Goal: Transaction & Acquisition: Purchase product/service

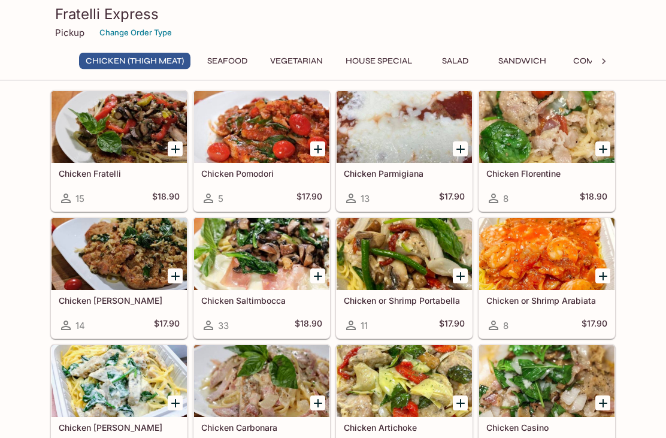
scroll to position [95, 0]
click at [113, 130] on div at bounding box center [119, 127] width 135 height 72
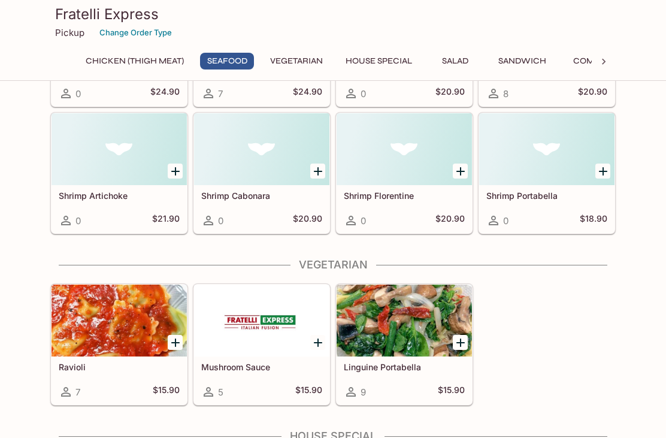
scroll to position [1008, 0]
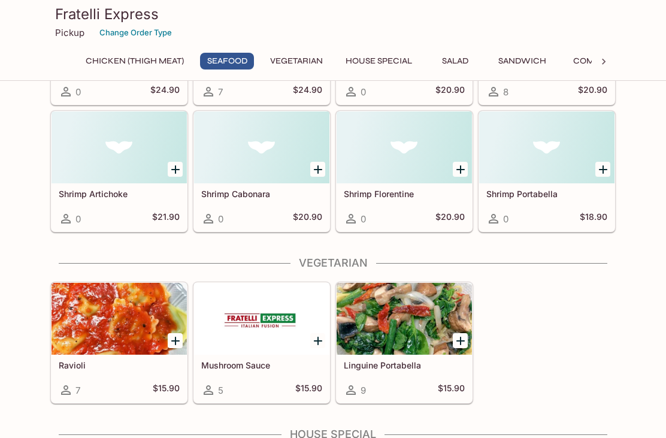
click at [543, 153] on div at bounding box center [546, 147] width 135 height 72
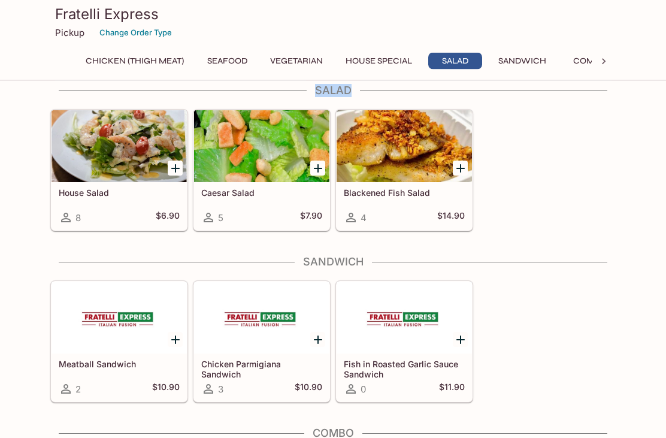
scroll to position [1649, 0]
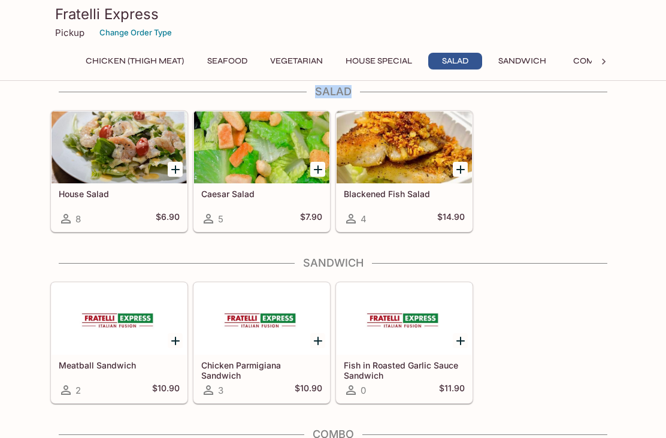
click at [95, 146] on div at bounding box center [119, 147] width 135 height 72
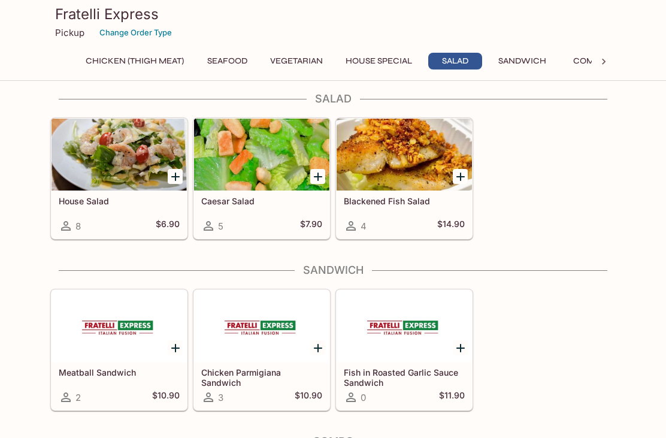
scroll to position [1641, 0]
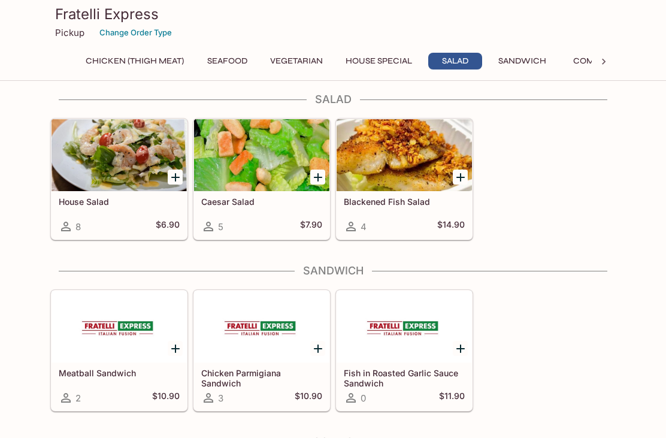
click at [401, 157] on div at bounding box center [404, 155] width 135 height 72
